Goal: Ask a question

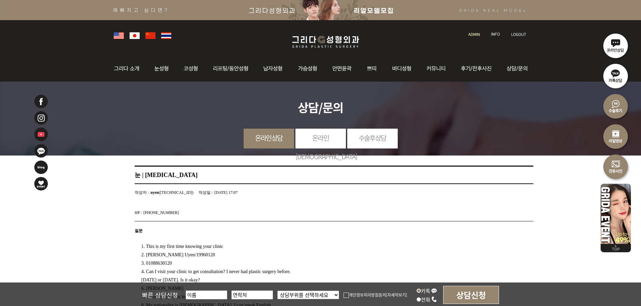
scroll to position [101, 0]
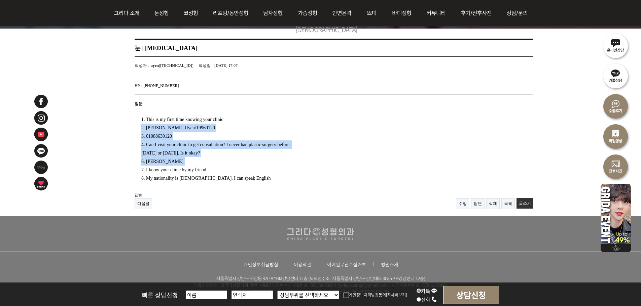
drag, startPoint x: 132, startPoint y: 136, endPoint x: 139, endPoint y: 170, distance: 34.5
click at [139, 170] on article "눈 | Eyelid surgery 페이지 정보 작성자 : uyen (183.78.216.11) 작성일 : 25-10-08 17:07 HP : …" at bounding box center [333, 124] width 425 height 171
click at [141, 172] on div "1. This is my first time knowing your clinic 2. Nguyen Tran Tu Uyen/19960120 3.…" at bounding box center [325, 146] width 381 height 72
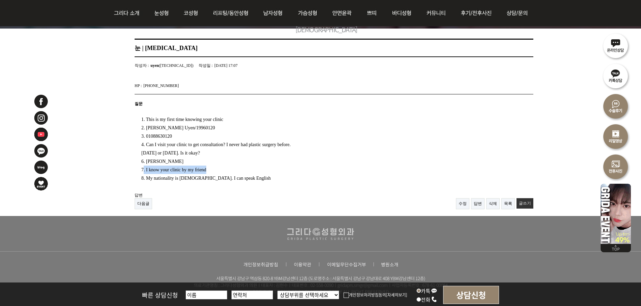
drag, startPoint x: 145, startPoint y: 169, endPoint x: 230, endPoint y: 170, distance: 85.1
click at [230, 170] on div "1. This is my first time knowing your clinic 2. Nguyen Tran Tu Uyen/19960120 3.…" at bounding box center [325, 146] width 381 height 72
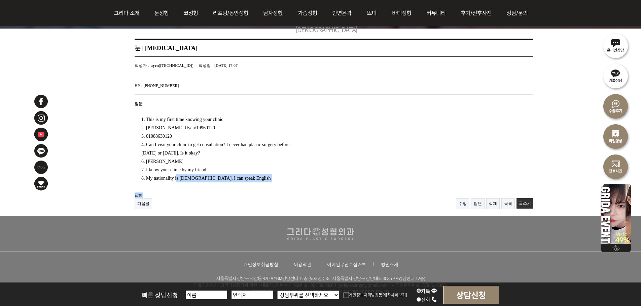
drag, startPoint x: 182, startPoint y: 176, endPoint x: 243, endPoint y: 182, distance: 60.8
click at [243, 182] on section "질문 1. This is my first time knowing your clinic 2. Nguyen Tran Tu Uyen/19960120…" at bounding box center [334, 147] width 399 height 104
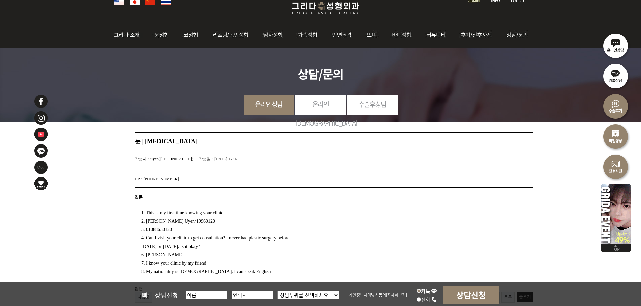
scroll to position [0, 0]
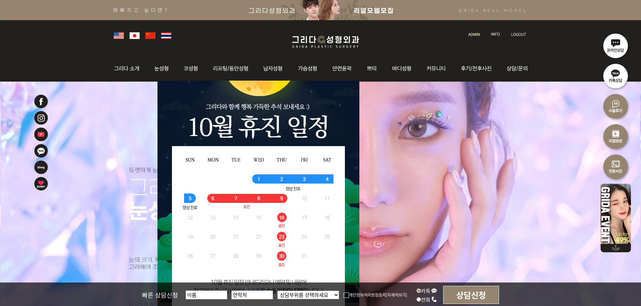
click at [471, 30] on link at bounding box center [474, 28] width 19 height 9
